Goal: Transaction & Acquisition: Obtain resource

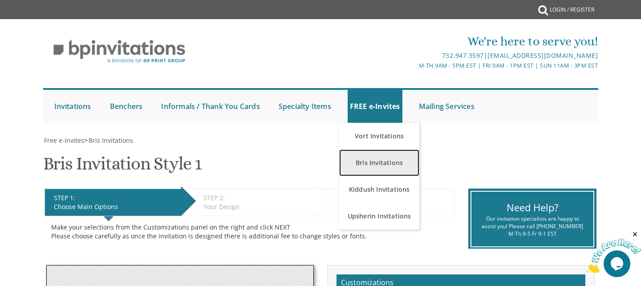
click at [380, 159] on link "Bris Invitations" at bounding box center [379, 163] width 80 height 27
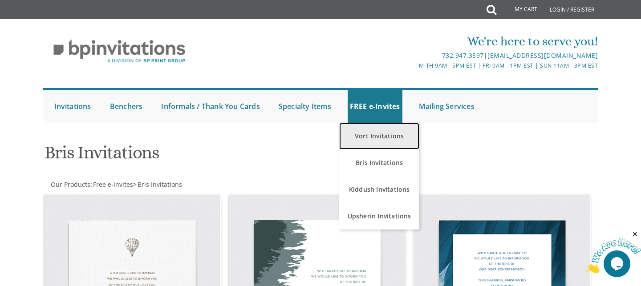
click at [376, 134] on link "Vort Invitations" at bounding box center [379, 136] width 80 height 27
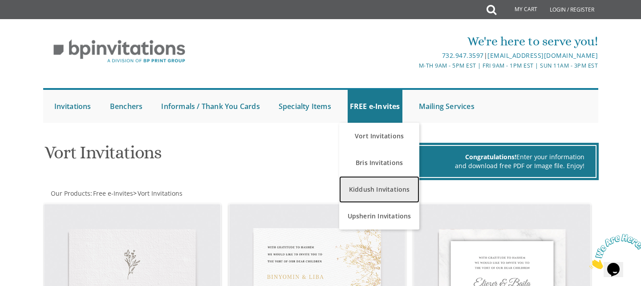
click at [367, 191] on link "Kiddush Invitations" at bounding box center [379, 189] width 80 height 27
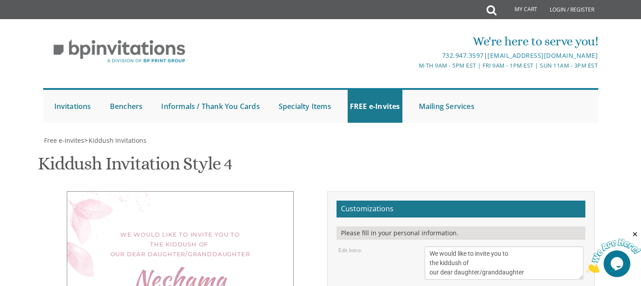
scroll to position [155, 0]
click at [506, 247] on textarea "We would like to invite you to the kiddush of our dear daughter/granddaughter" at bounding box center [504, 263] width 159 height 33
click at [430, 247] on textarea "We would like to invite you to the kiddush of our dear daughter/granddaughter" at bounding box center [504, 263] width 159 height 33
click at [530, 247] on textarea "We would like to invite you to the kiddush of our dear daughter/granddaughter" at bounding box center [504, 263] width 159 height 33
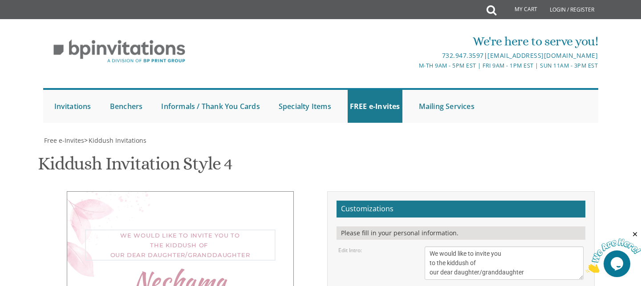
type textarea "We would like to invite you to the kiddush of our dear daughter/granddaughter"
type textarea "[PERSON_NAME]"
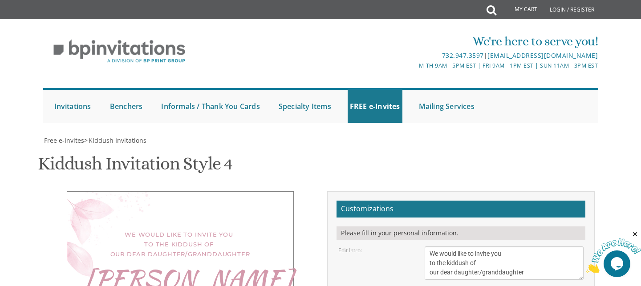
scroll to position [10, 0]
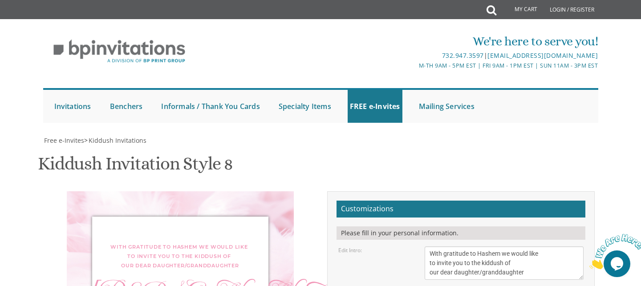
scroll to position [221, 0]
